Goal: Transaction & Acquisition: Purchase product/service

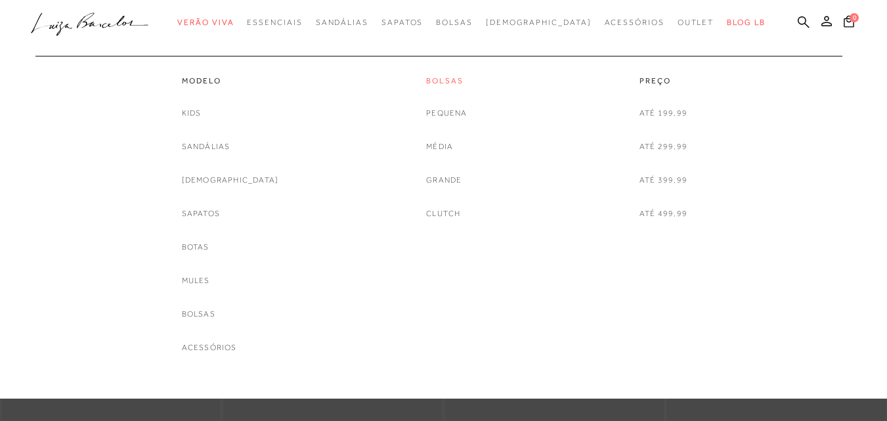
click at [443, 81] on link "Bolsas" at bounding box center [446, 80] width 41 height 11
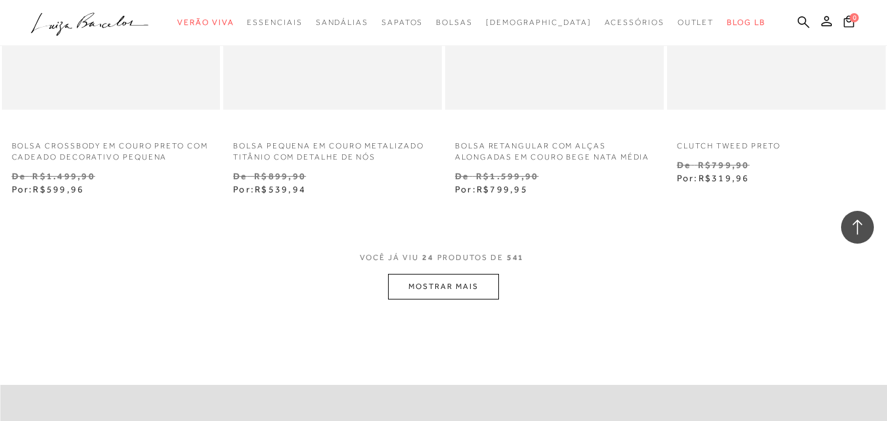
scroll to position [2472, 0]
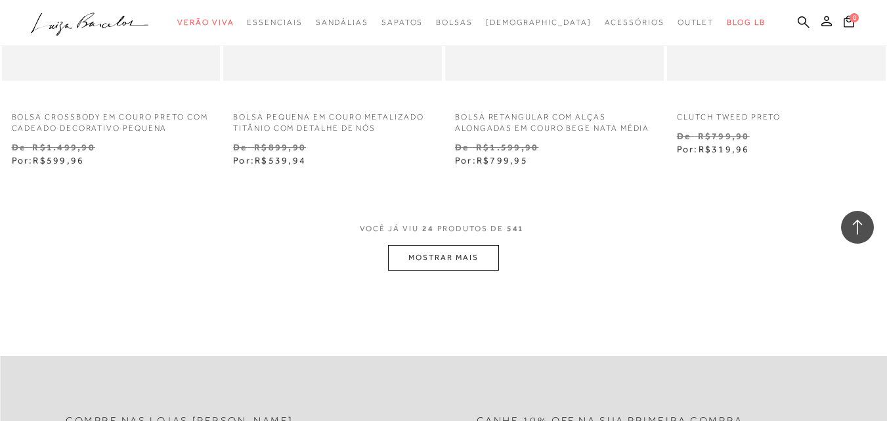
click at [445, 270] on button "MOSTRAR MAIS" at bounding box center [443, 258] width 110 height 26
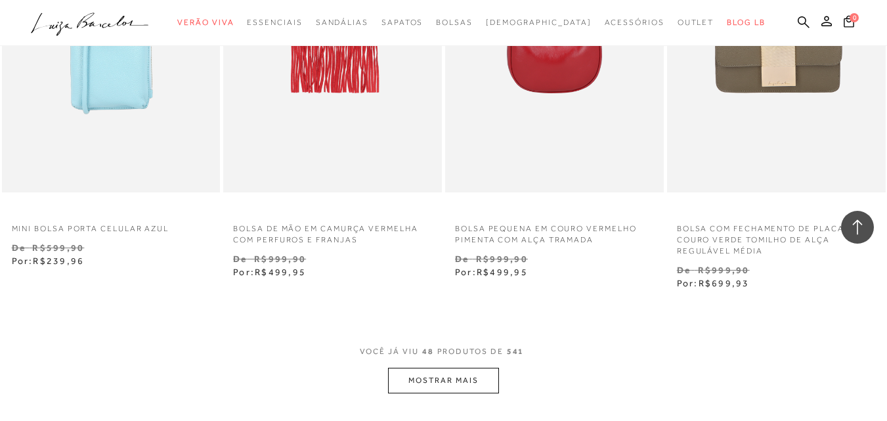
scroll to position [5166, 0]
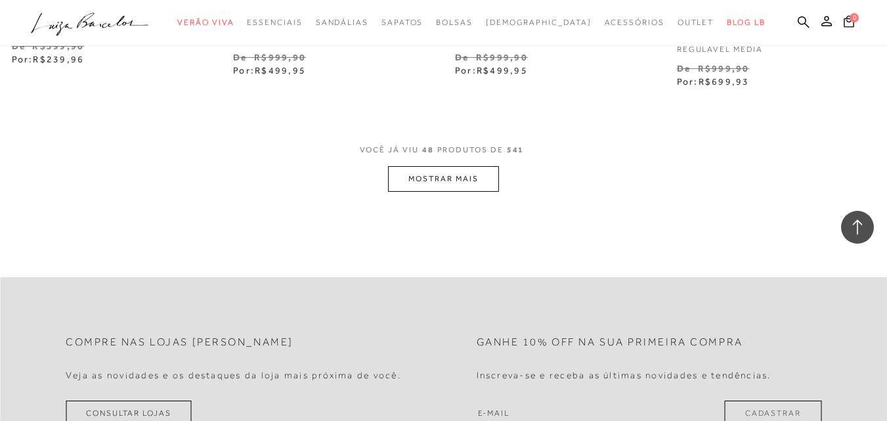
click at [427, 183] on button "MOSTRAR MAIS" at bounding box center [443, 179] width 110 height 26
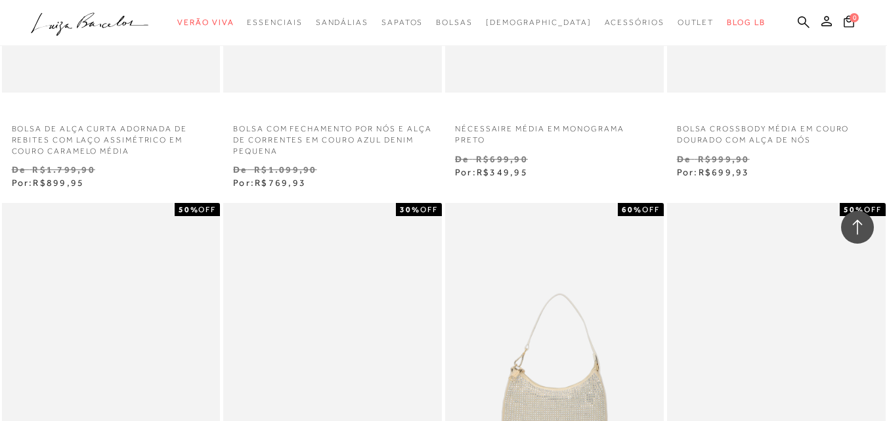
scroll to position [6800, 0]
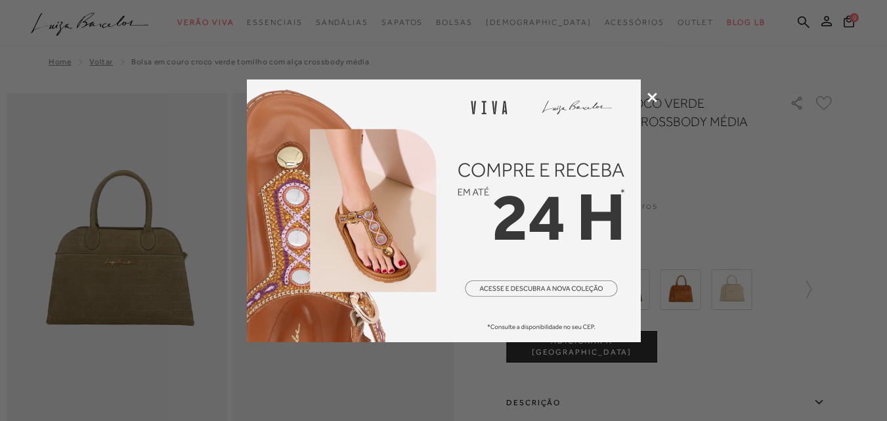
click at [631, 87] on img at bounding box center [444, 210] width 394 height 262
click at [651, 89] on div at bounding box center [443, 210] width 887 height 421
click at [651, 97] on icon at bounding box center [652, 98] width 10 height 10
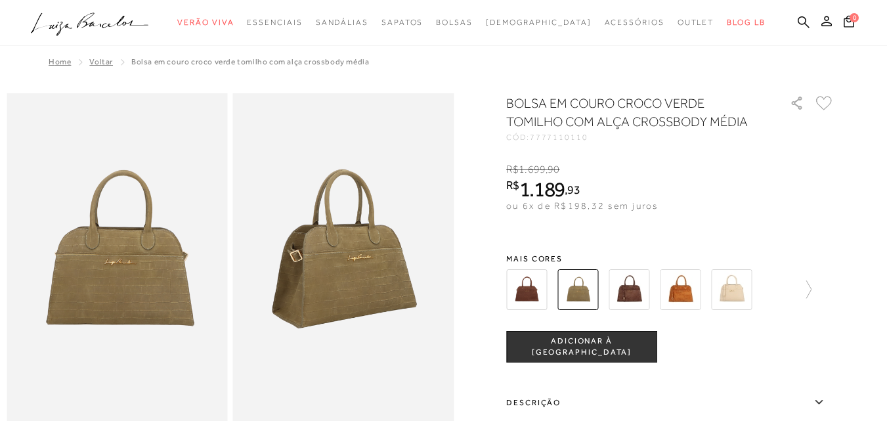
click at [530, 288] on img at bounding box center [526, 289] width 41 height 41
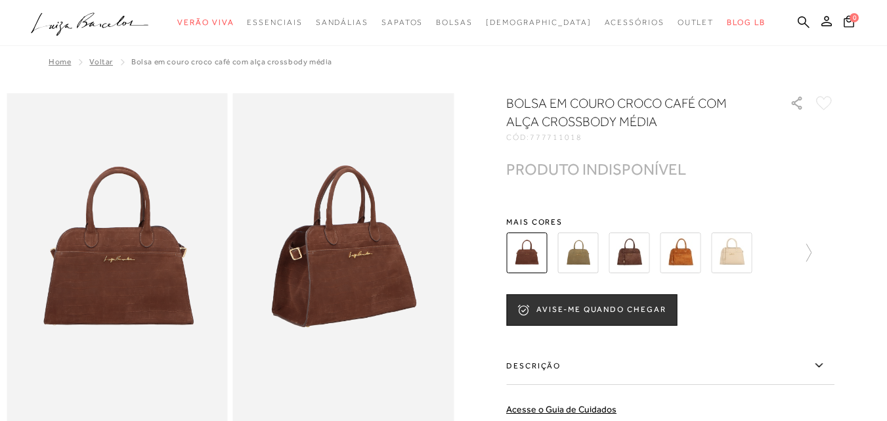
click at [641, 261] on img at bounding box center [628, 252] width 41 height 41
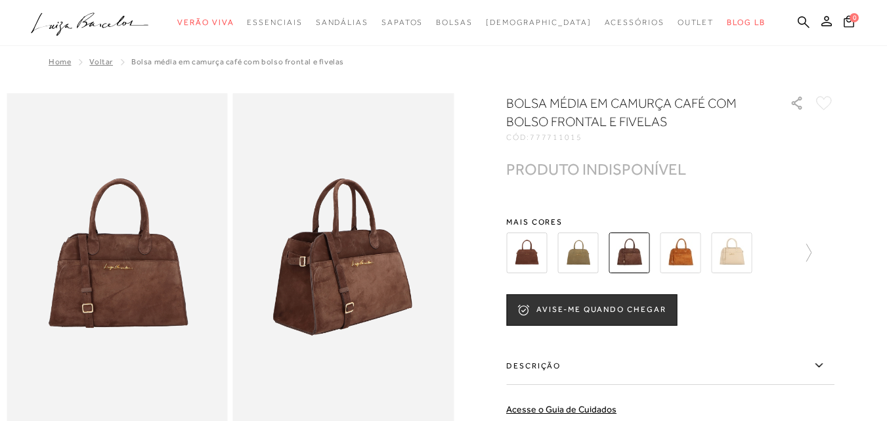
click at [583, 257] on img at bounding box center [577, 252] width 41 height 41
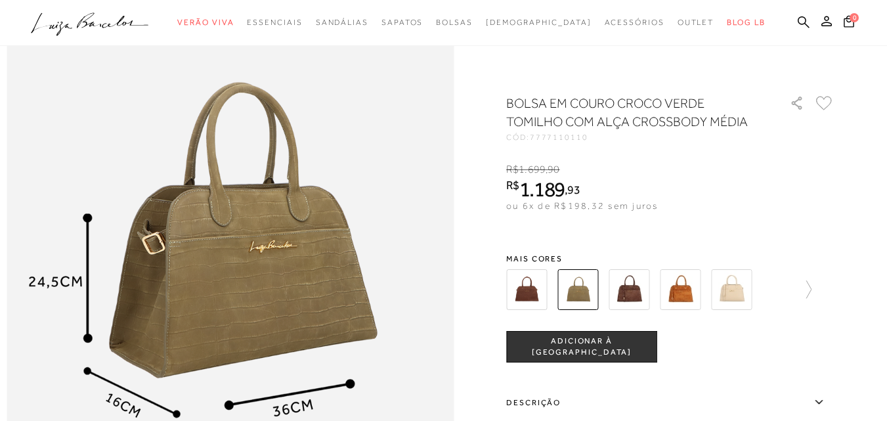
scroll to position [698, 0]
